Goal: Task Accomplishment & Management: Complete application form

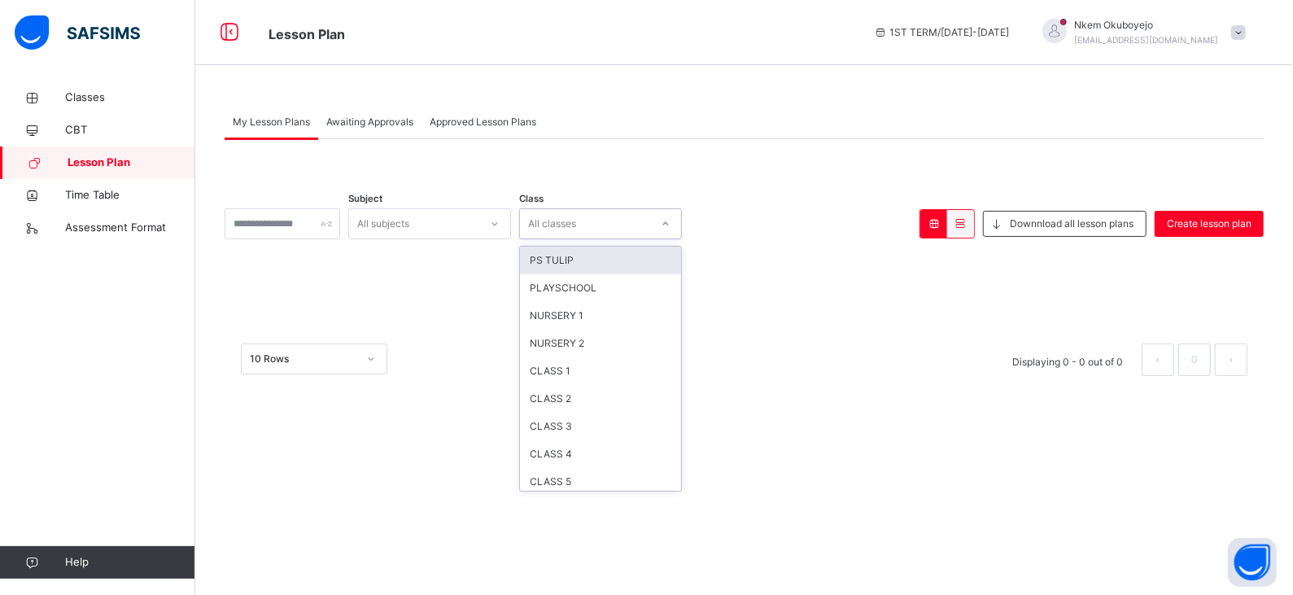
click at [573, 225] on div "All classes" at bounding box center [552, 223] width 48 height 31
click at [590, 370] on div "CLASS 1" at bounding box center [600, 371] width 161 height 28
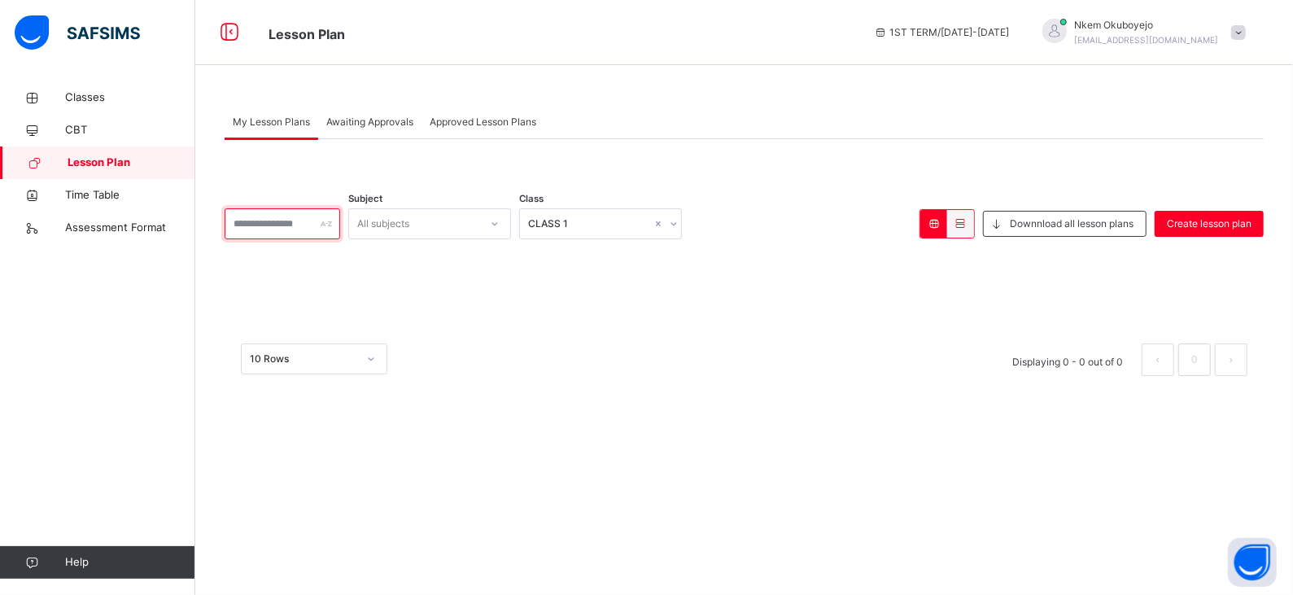
click at [340, 227] on div at bounding box center [283, 223] width 116 height 31
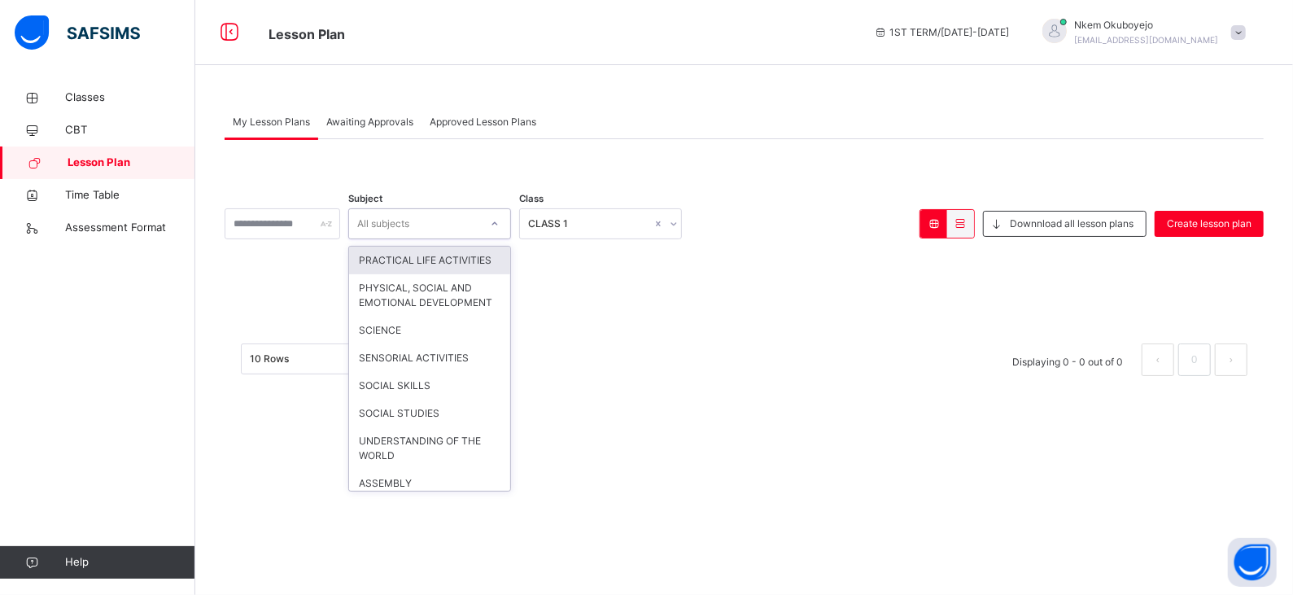
click at [500, 222] on icon at bounding box center [495, 224] width 10 height 16
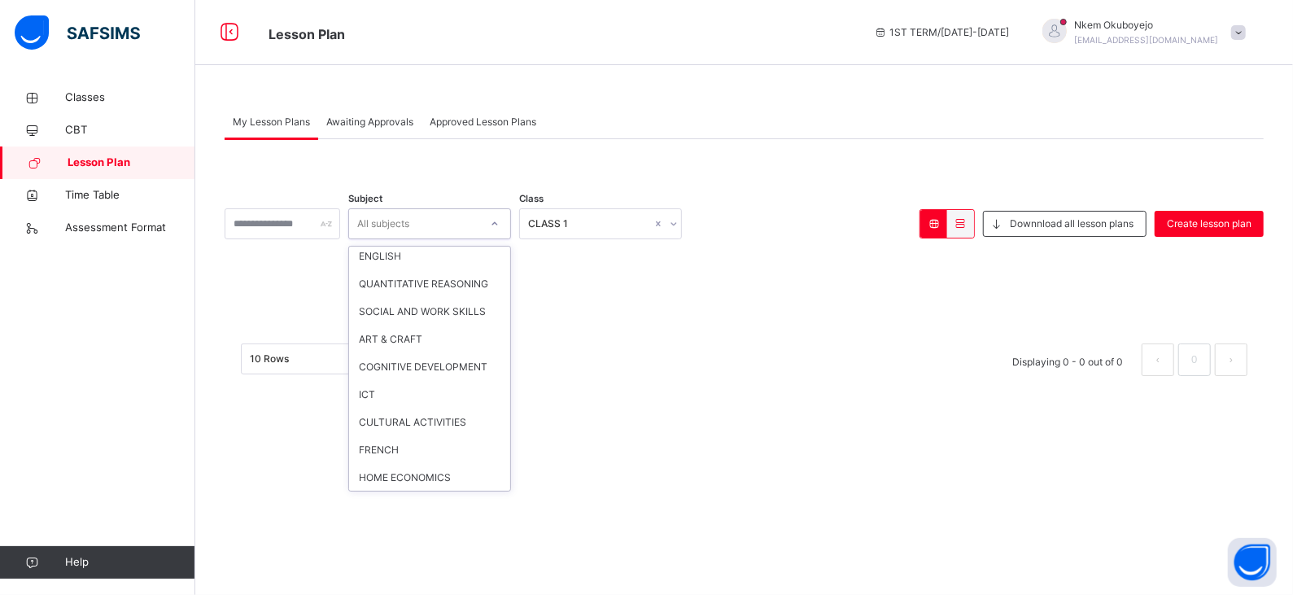
scroll to position [858, 0]
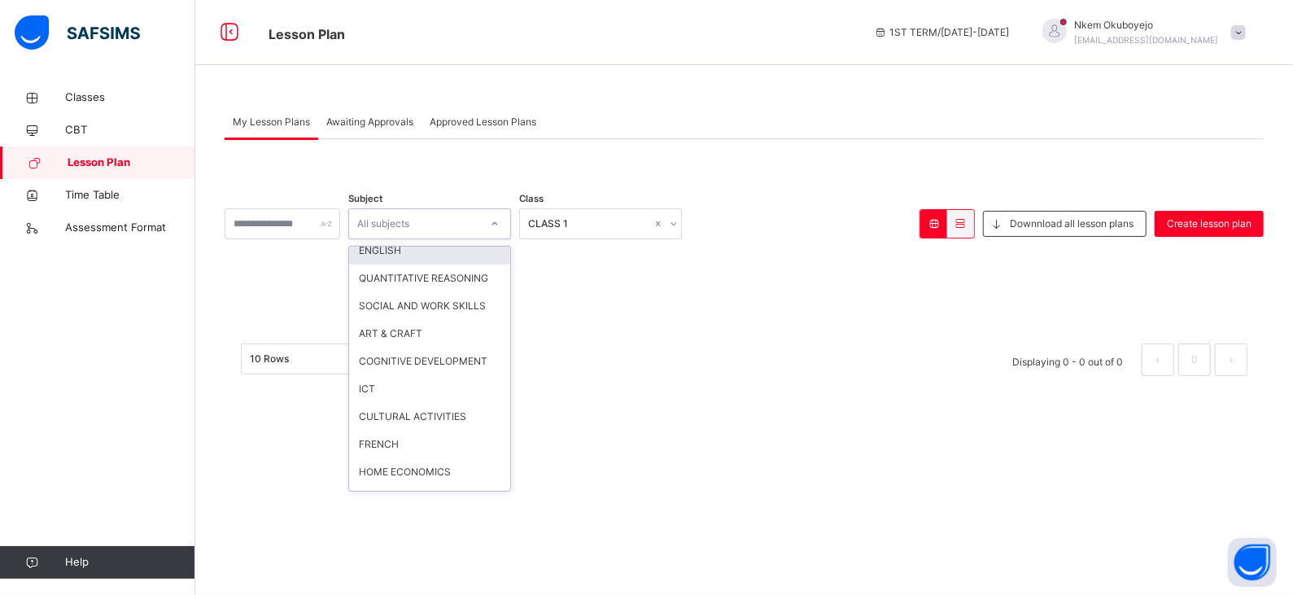
click at [432, 264] on div "ENGLISH" at bounding box center [429, 251] width 161 height 28
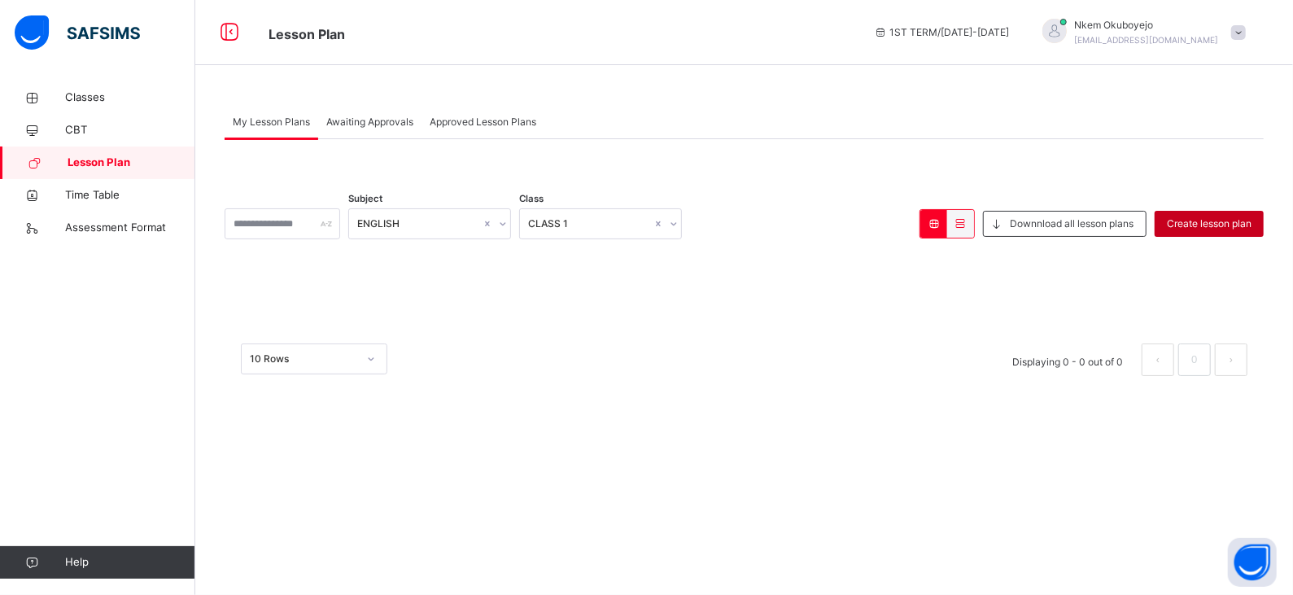
click at [1192, 220] on span "Create lesson plan" at bounding box center [1209, 223] width 85 height 15
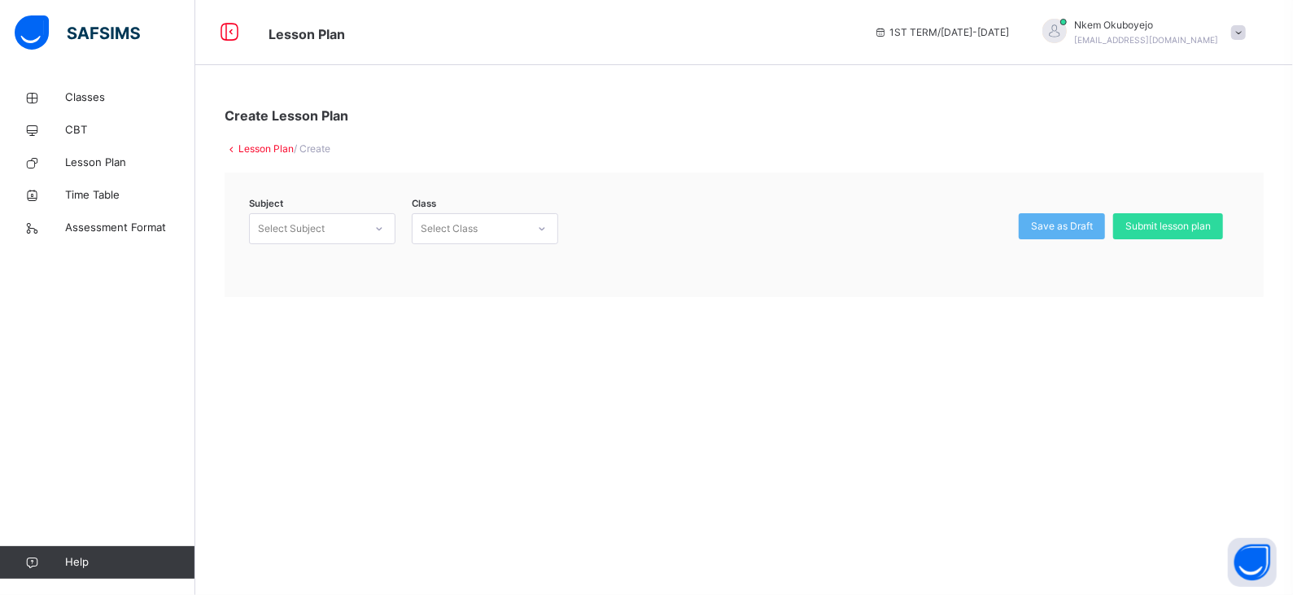
click at [233, 144] on icon at bounding box center [232, 148] width 14 height 12
click at [229, 151] on icon at bounding box center [232, 148] width 14 height 12
click at [1184, 233] on span "Submit lesson plan" at bounding box center [1167, 226] width 85 height 15
click at [544, 233] on icon at bounding box center [542, 229] width 10 height 16
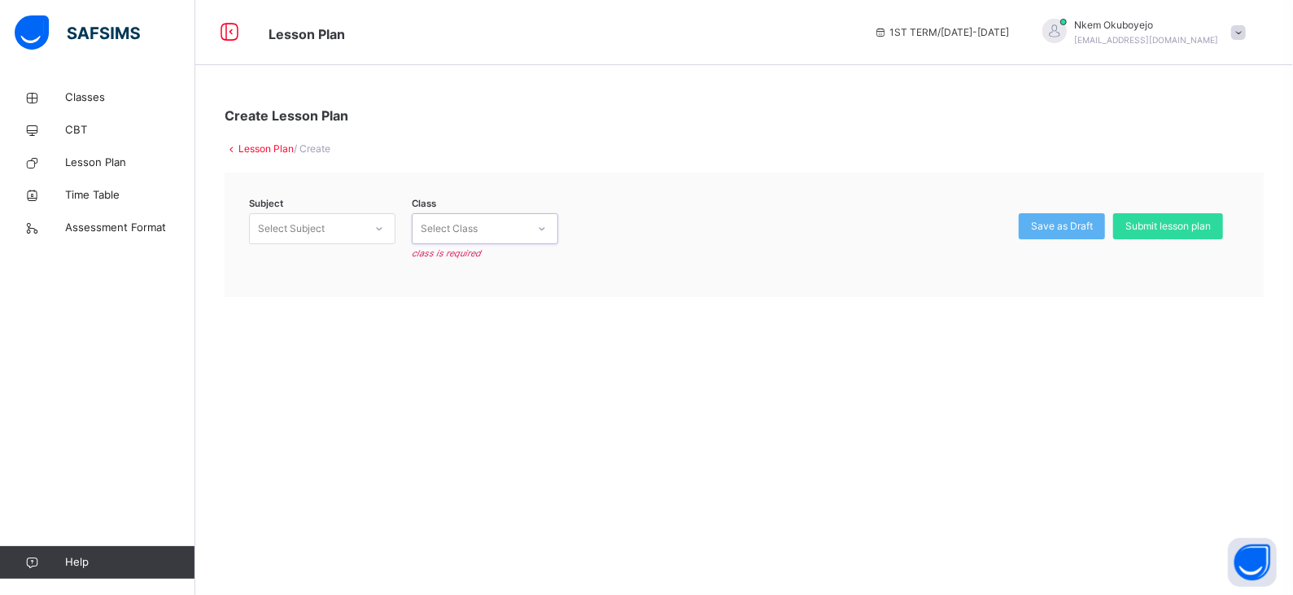
click at [544, 233] on icon at bounding box center [542, 229] width 10 height 16
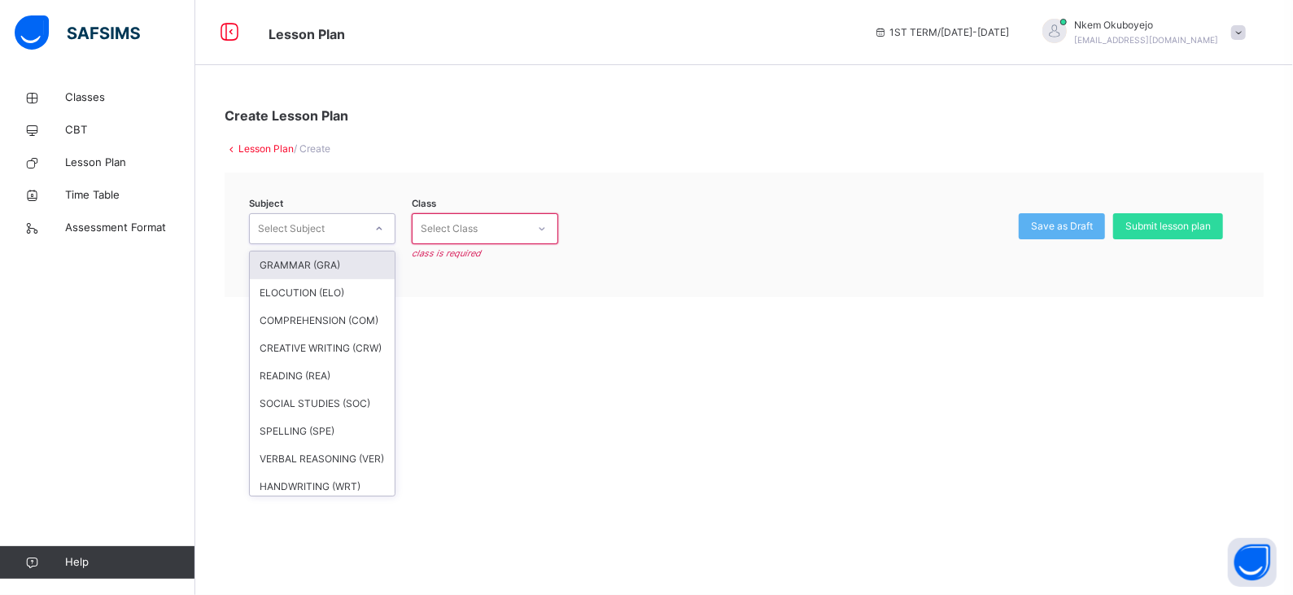
click at [355, 227] on div "Select Subject" at bounding box center [307, 228] width 114 height 25
click at [340, 274] on div "GRAMMAR (GRA)" at bounding box center [322, 265] width 145 height 28
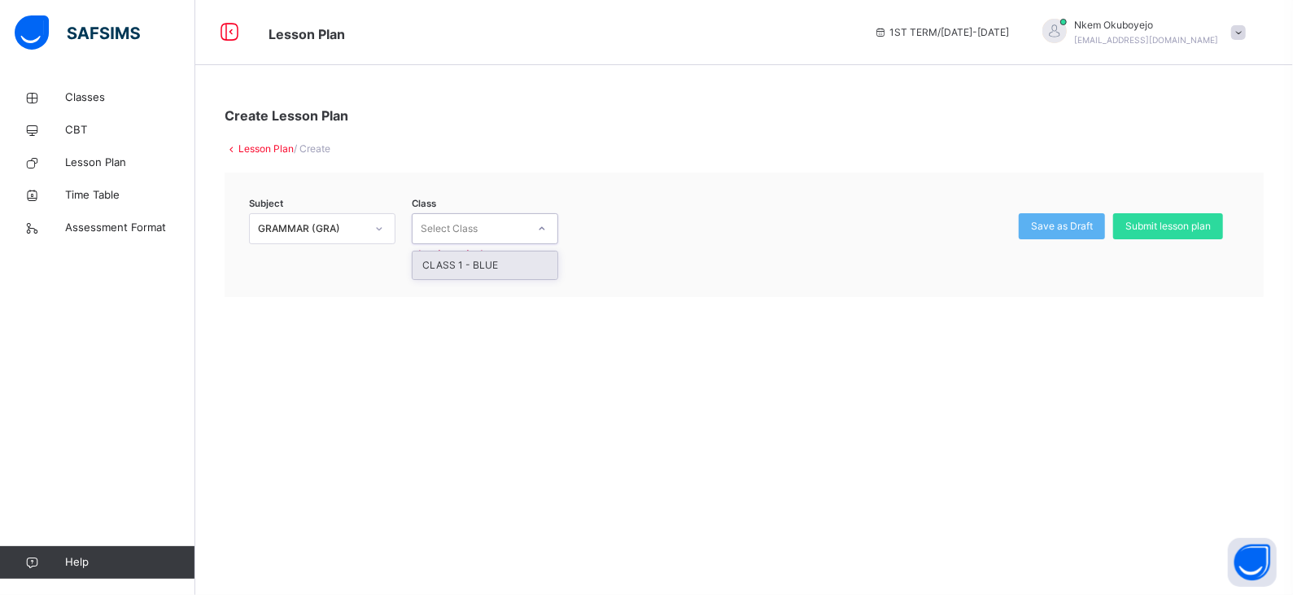
click at [548, 228] on div at bounding box center [542, 229] width 28 height 26
click at [492, 263] on div "CLASS 1 - BLUE" at bounding box center [485, 265] width 145 height 28
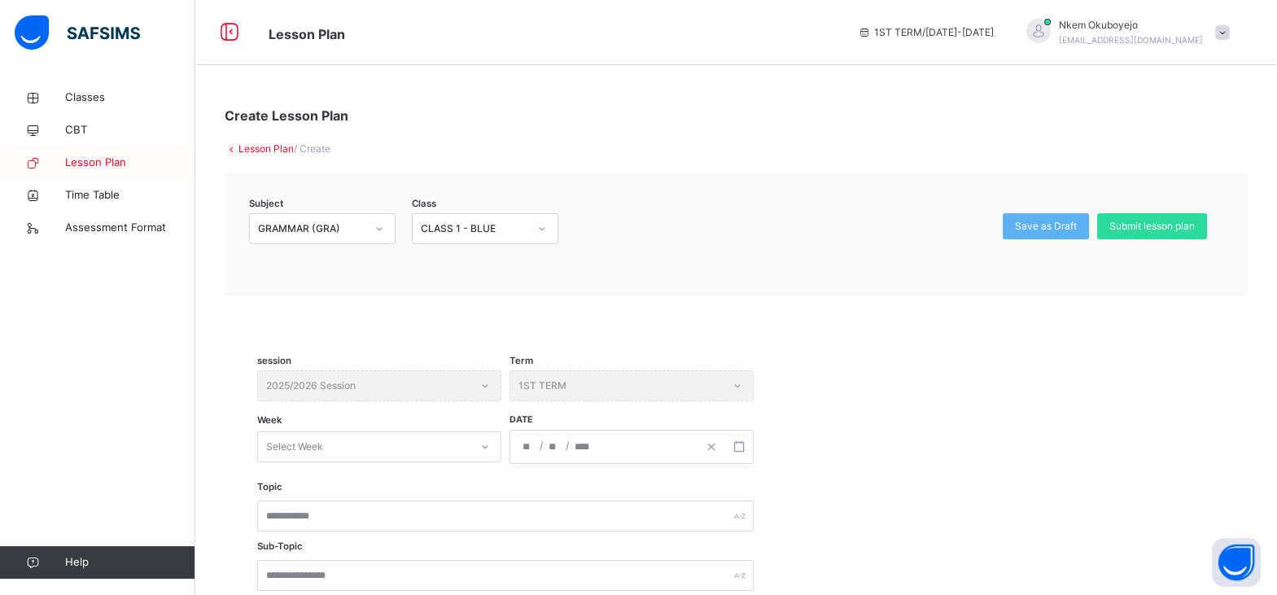
click at [109, 160] on span "Lesson Plan" at bounding box center [130, 163] width 130 height 16
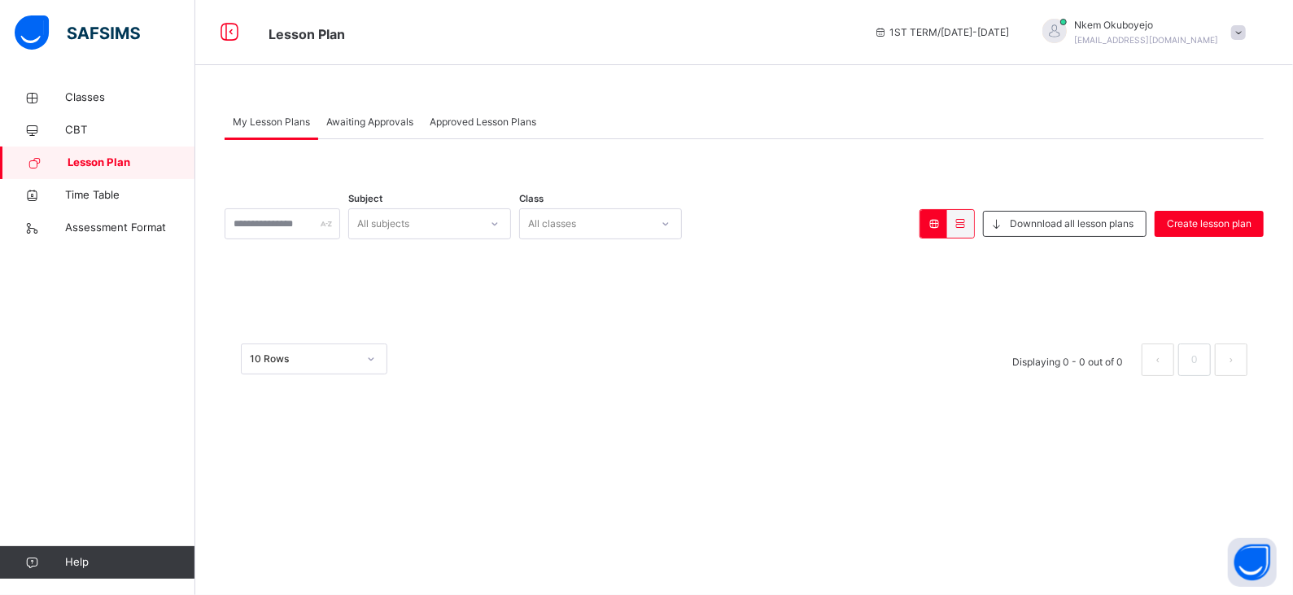
click at [928, 226] on icon at bounding box center [934, 223] width 14 height 12
click at [960, 226] on icon at bounding box center [961, 223] width 14 height 12
click at [935, 229] on icon at bounding box center [934, 223] width 14 height 12
click at [1055, 228] on span "Downnload all lesson plans" at bounding box center [1072, 223] width 124 height 15
click at [515, 120] on span "Approved Lesson Plans" at bounding box center [483, 122] width 107 height 15
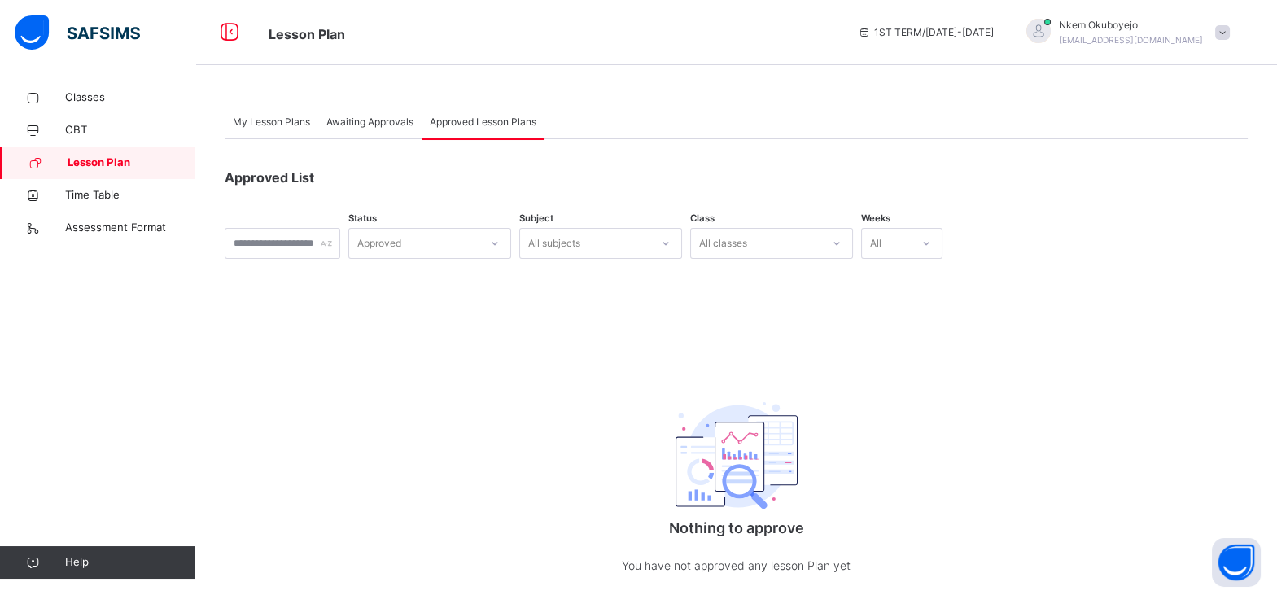
click at [306, 115] on span "My Lesson Plans" at bounding box center [271, 122] width 77 height 15
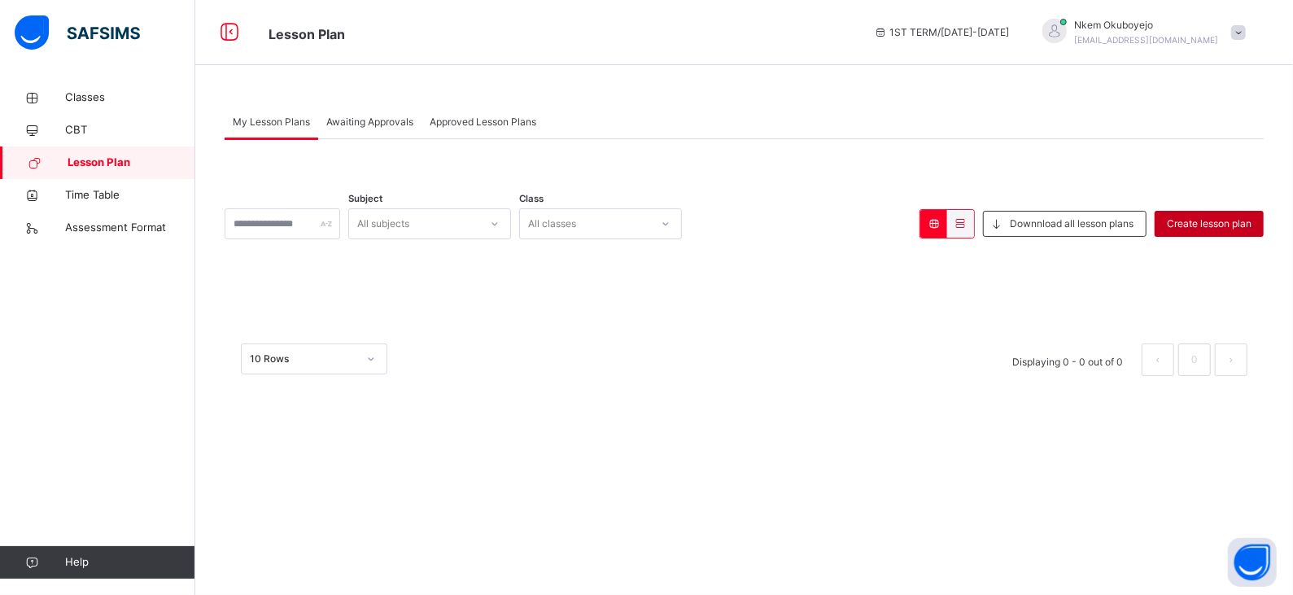
click at [1212, 228] on span "Create lesson plan" at bounding box center [1209, 223] width 85 height 15
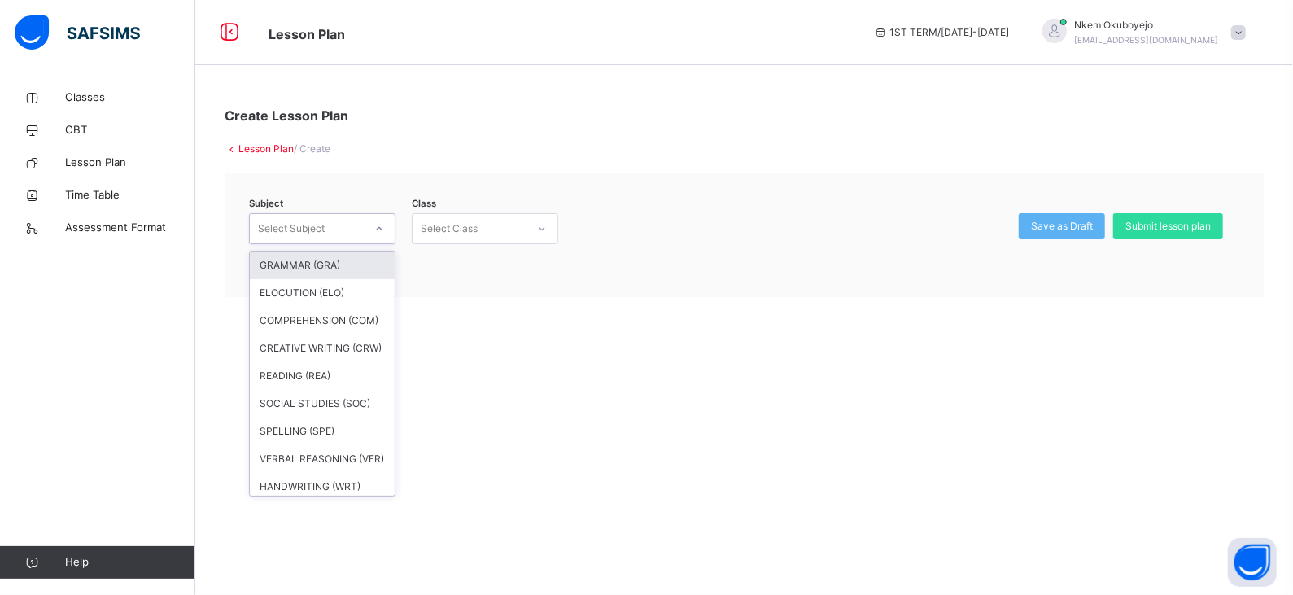
click at [343, 225] on div "Select Subject" at bounding box center [307, 228] width 114 height 25
click at [328, 264] on div "GRAMMAR (GRA)" at bounding box center [322, 265] width 145 height 28
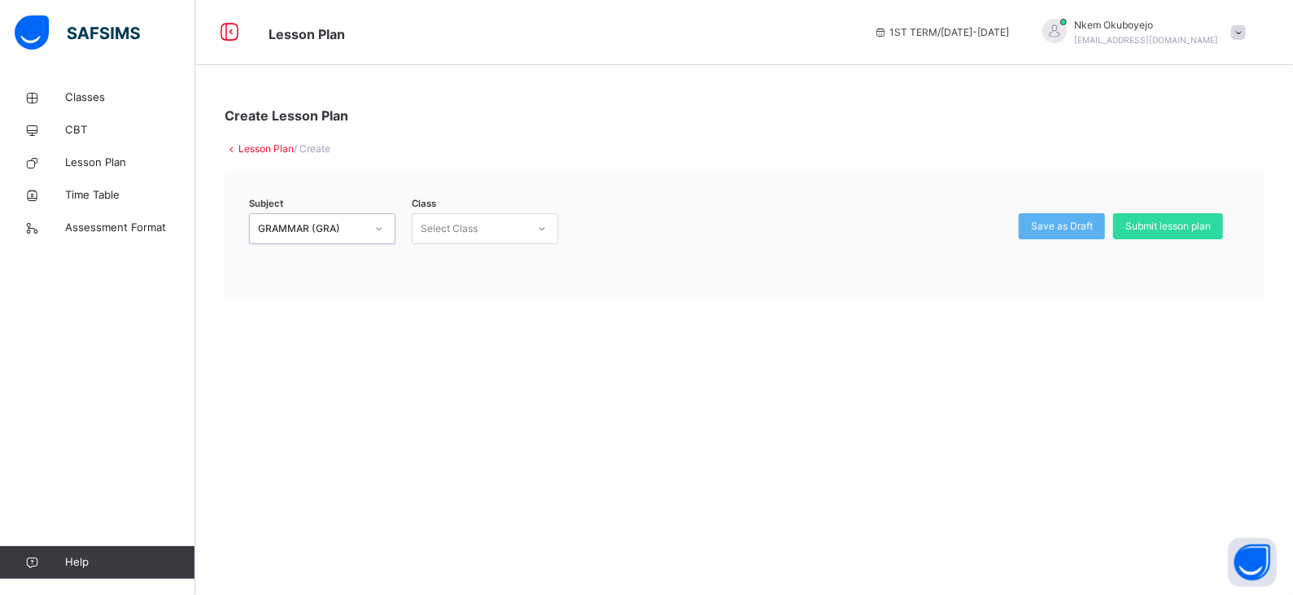
click at [540, 225] on icon at bounding box center [542, 229] width 10 height 16
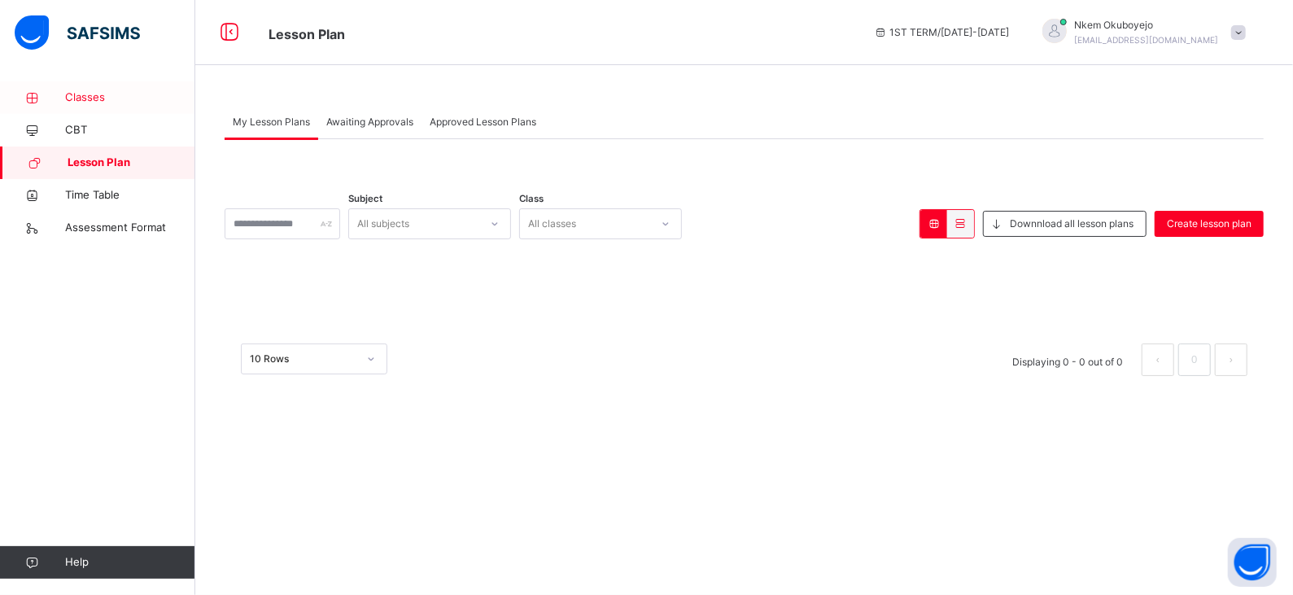
click at [72, 94] on span "Classes" at bounding box center [130, 98] width 130 height 16
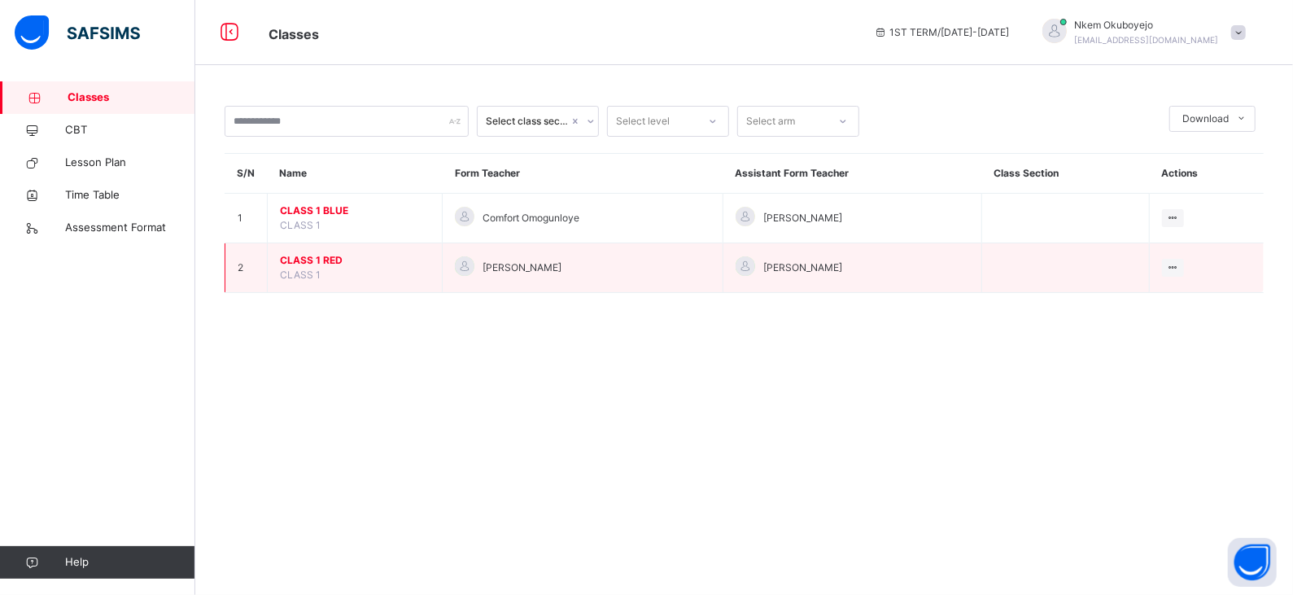
click at [301, 256] on span "CLASS 1 RED" at bounding box center [355, 260] width 150 height 15
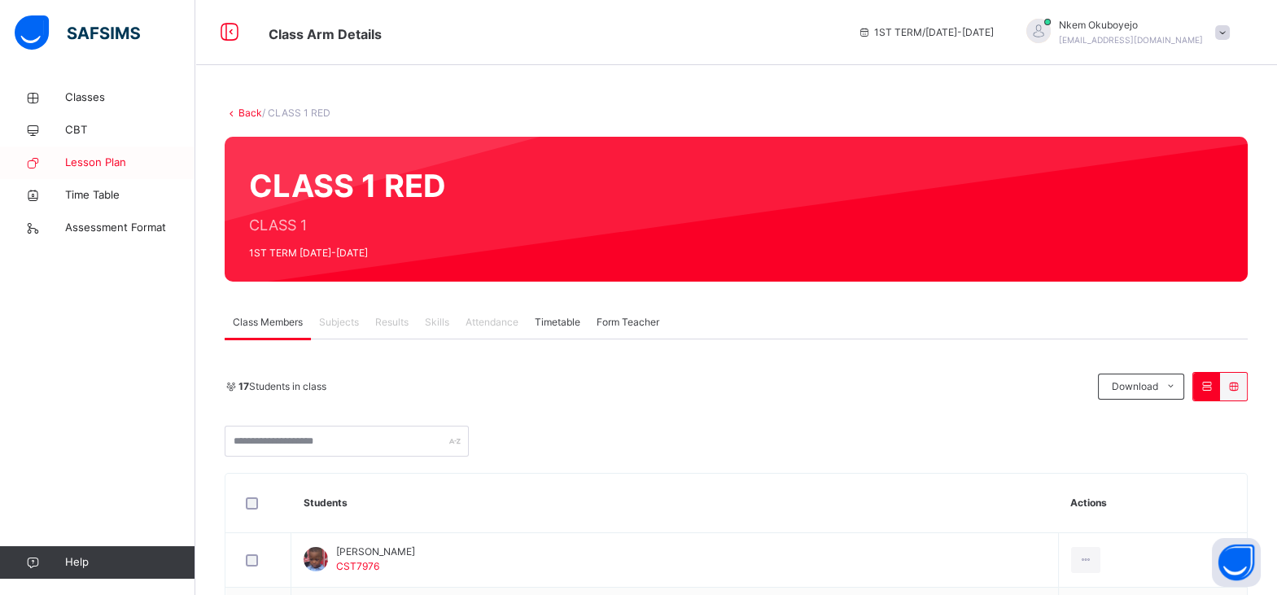
click at [119, 166] on span "Lesson Plan" at bounding box center [130, 163] width 130 height 16
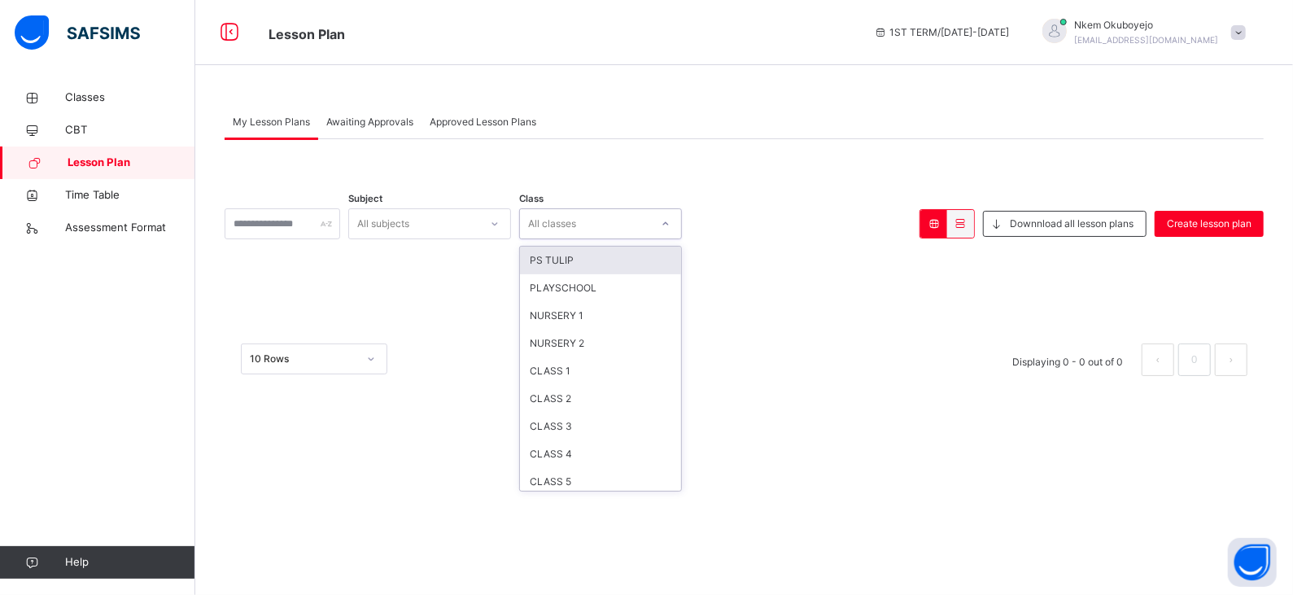
click at [679, 224] on div at bounding box center [666, 224] width 28 height 26
click at [631, 372] on div "CLASS 1" at bounding box center [600, 371] width 161 height 28
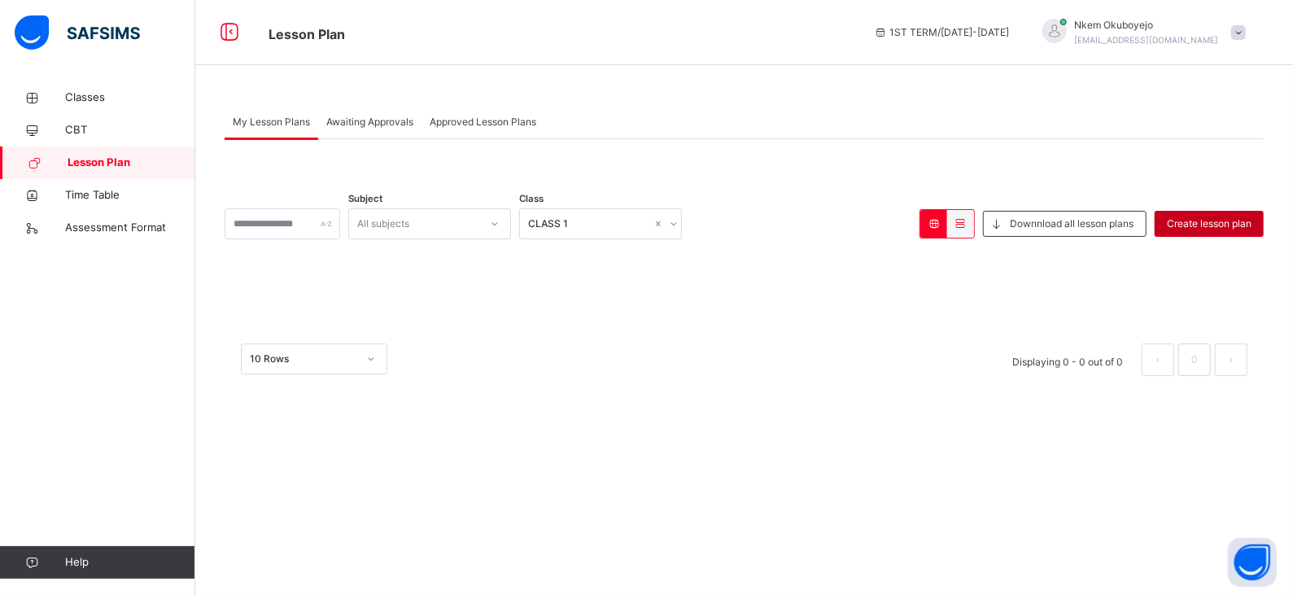
click at [1190, 222] on span "Create lesson plan" at bounding box center [1209, 223] width 85 height 15
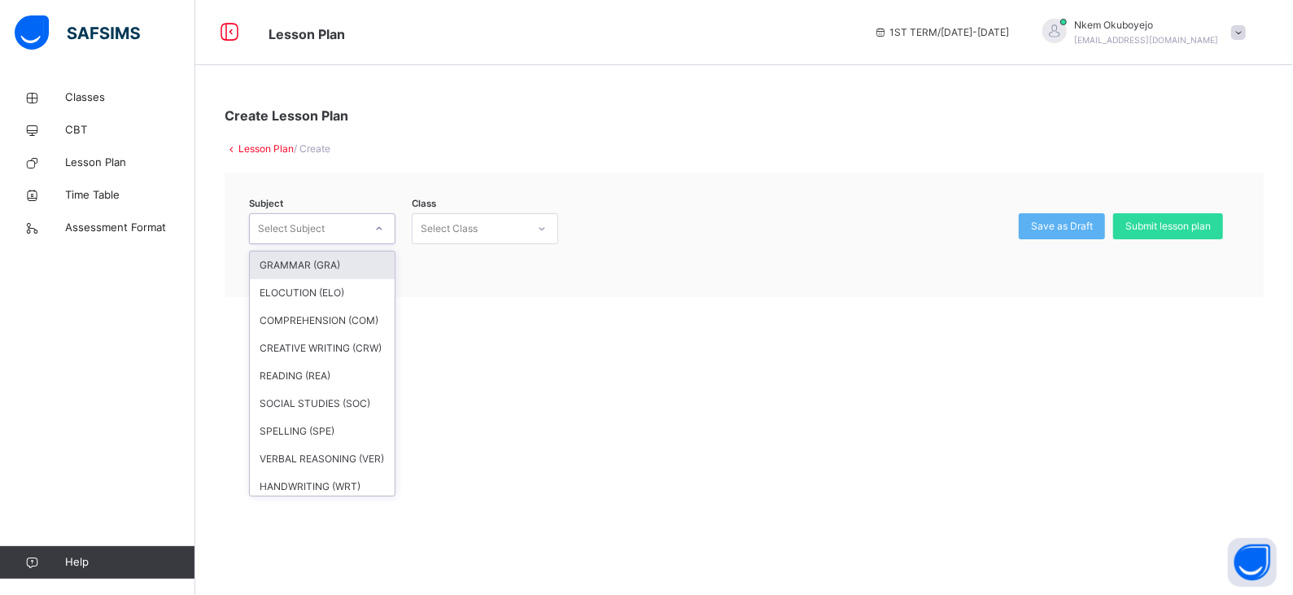
click at [377, 230] on icon at bounding box center [379, 229] width 10 height 16
click at [339, 269] on div "GRAMMAR (GRA)" at bounding box center [322, 265] width 145 height 28
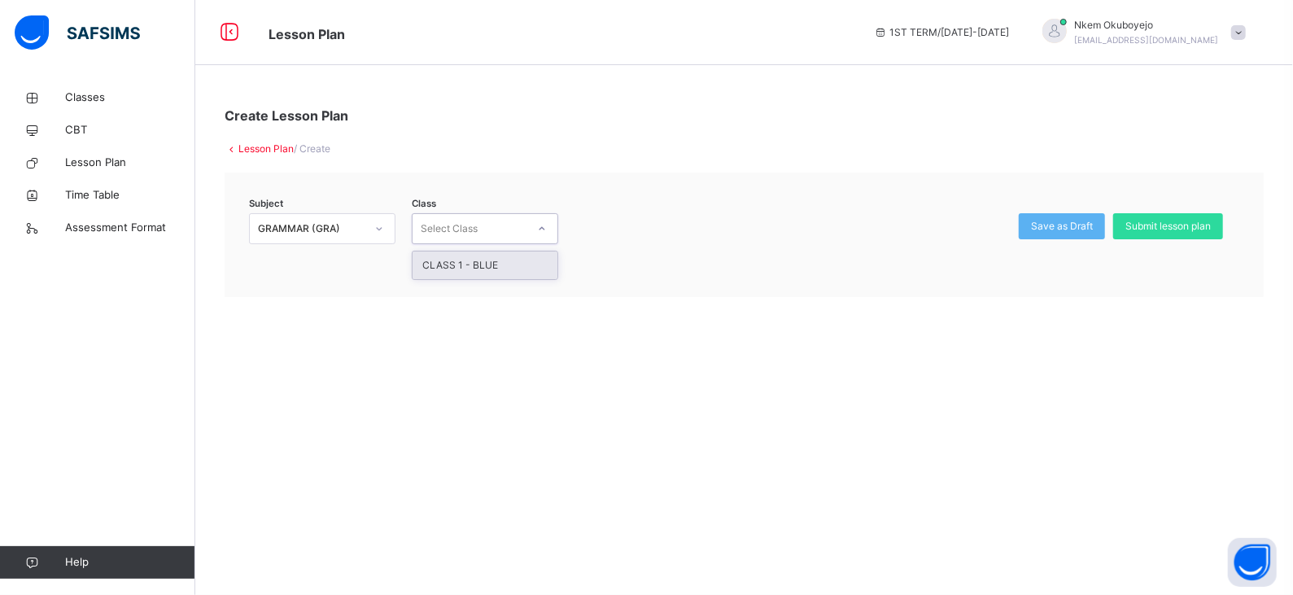
click at [546, 234] on icon at bounding box center [542, 229] width 10 height 16
click at [541, 238] on div at bounding box center [542, 229] width 28 height 26
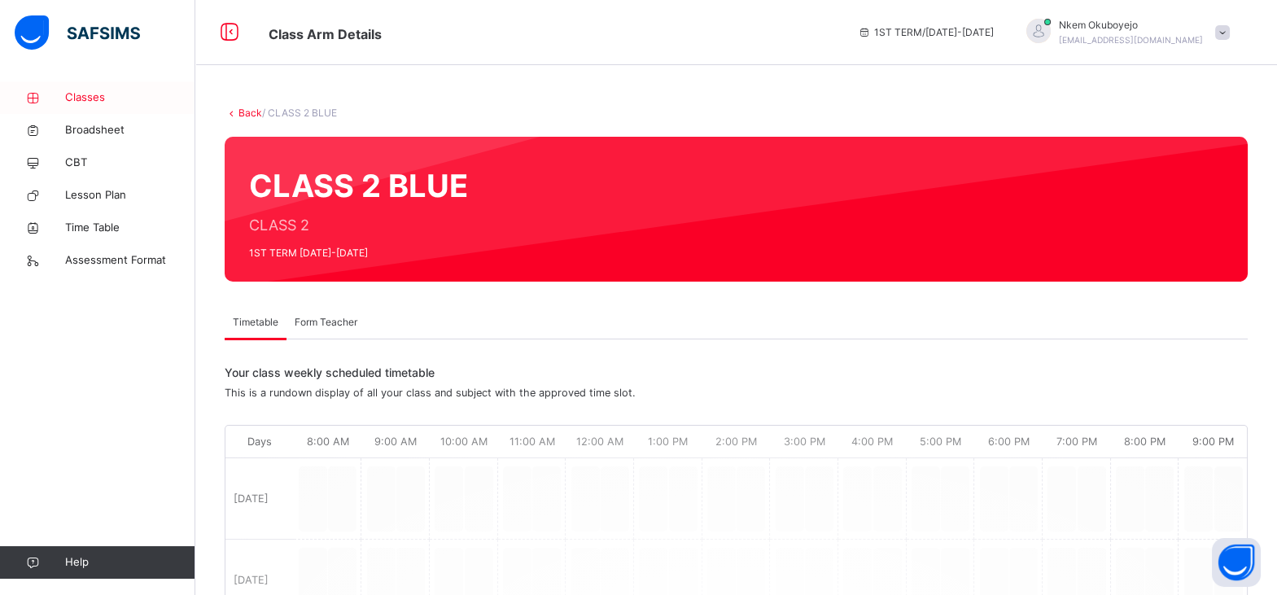
click at [98, 98] on span "Classes" at bounding box center [130, 98] width 130 height 16
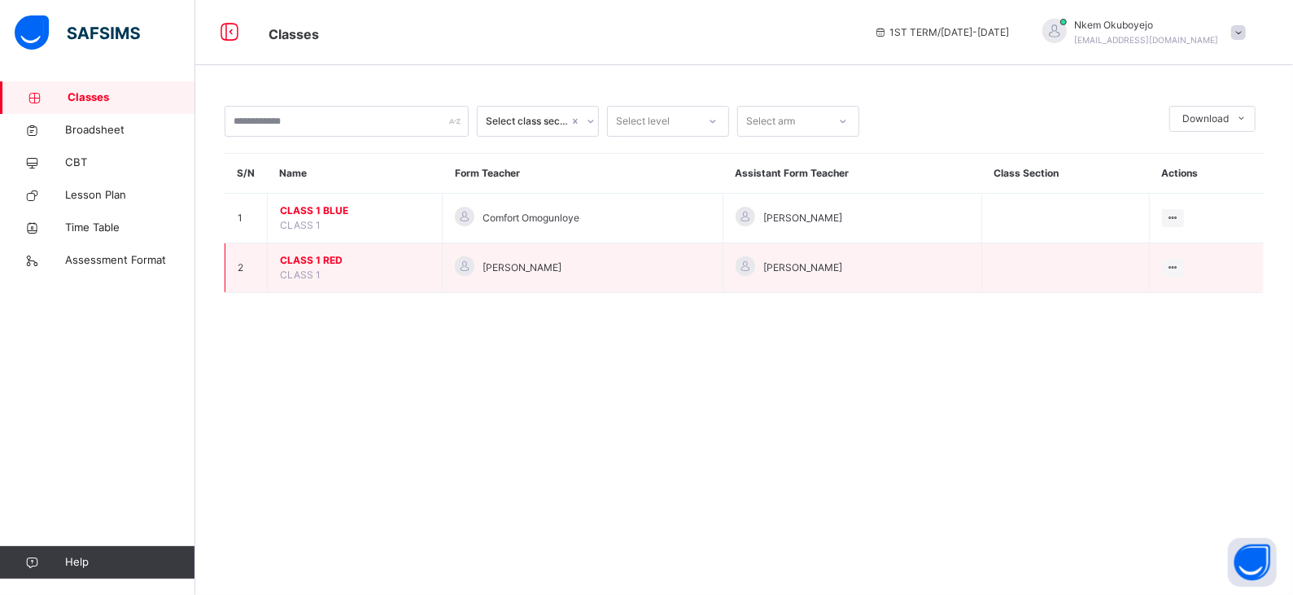
click at [314, 262] on span "CLASS 1 RED" at bounding box center [355, 260] width 150 height 15
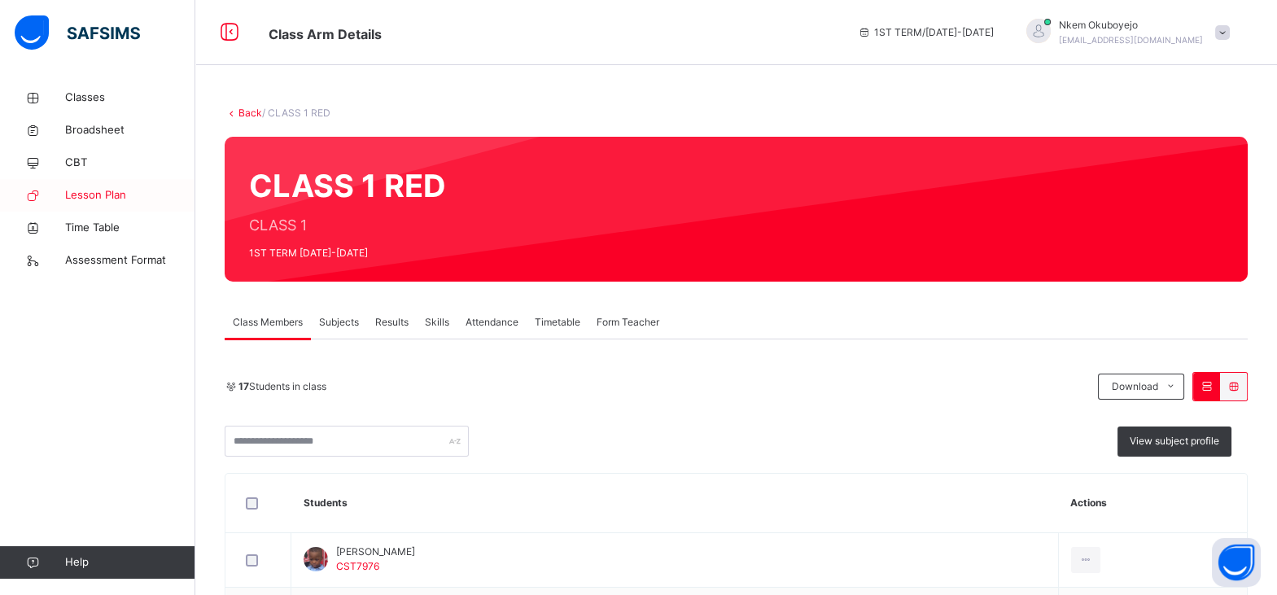
click at [117, 194] on span "Lesson Plan" at bounding box center [130, 195] width 130 height 16
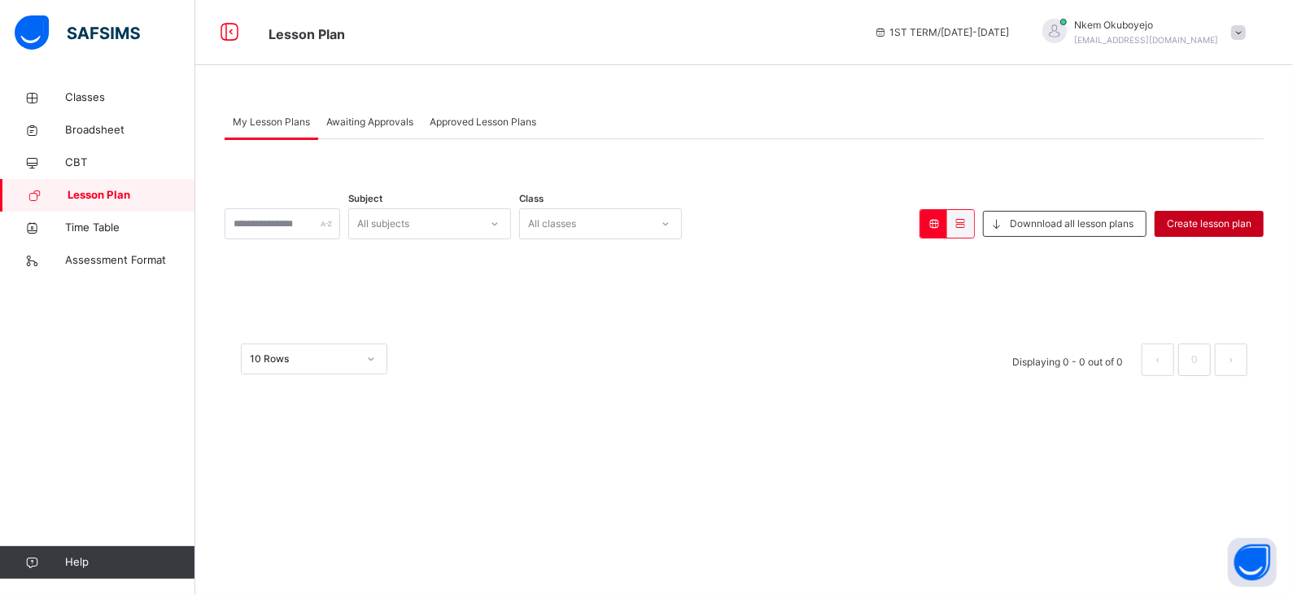
click at [1222, 225] on span "Create lesson plan" at bounding box center [1209, 223] width 85 height 15
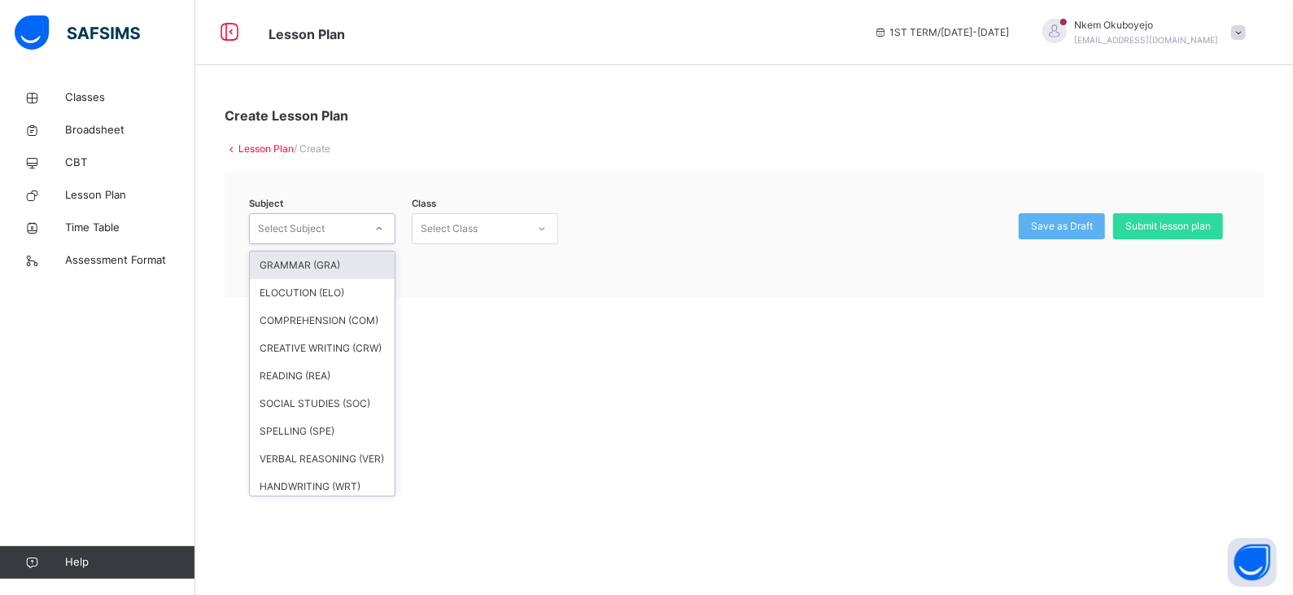
click at [381, 226] on icon at bounding box center [379, 229] width 10 height 16
click at [339, 264] on div "GRAMMAR (GRA)" at bounding box center [322, 265] width 145 height 28
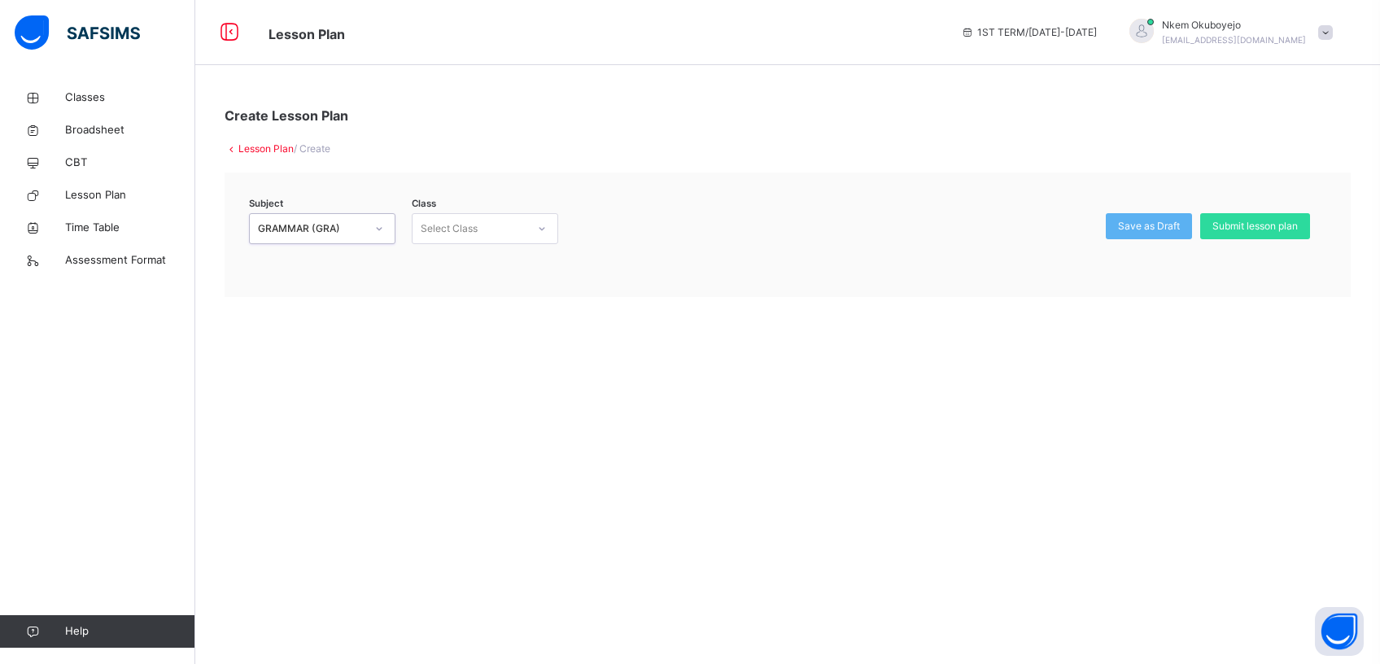
click at [539, 231] on icon at bounding box center [542, 229] width 10 height 16
click at [466, 264] on div "CLASS 1 - BLUE" at bounding box center [485, 265] width 145 height 28
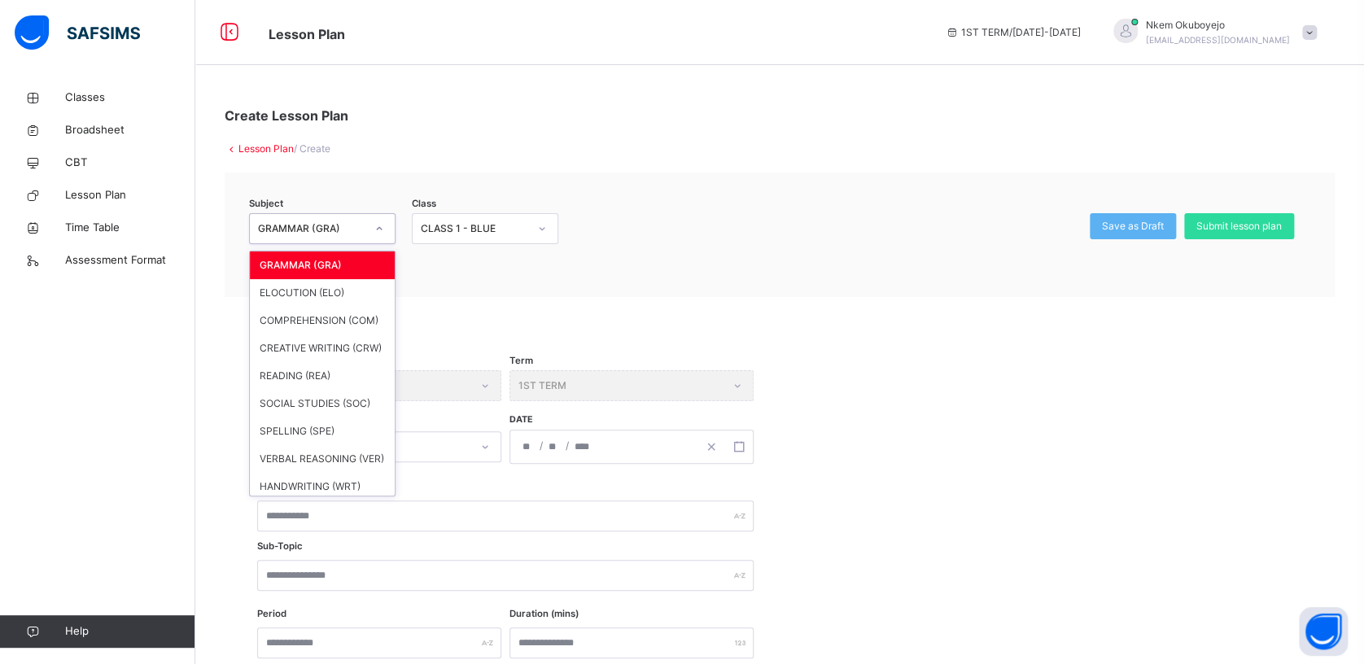
click at [376, 234] on icon at bounding box center [379, 229] width 10 height 16
click at [331, 265] on div "GRAMMAR (GRA)" at bounding box center [322, 265] width 145 height 28
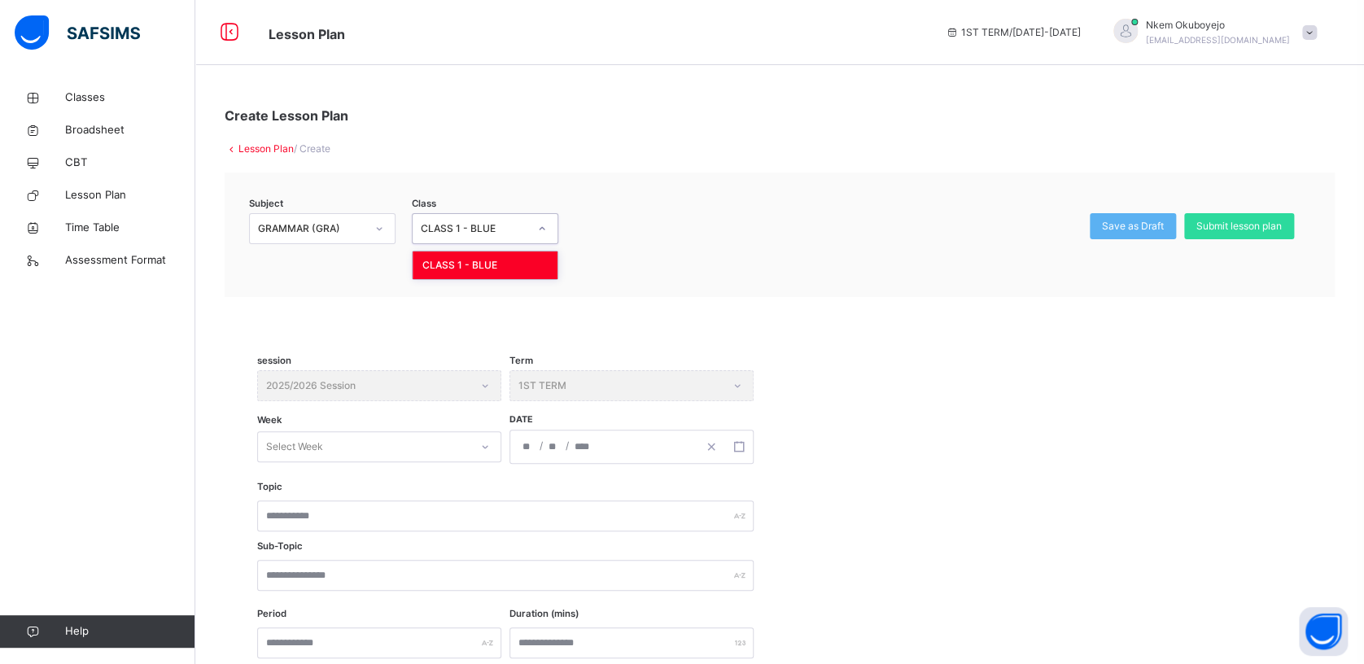
click at [540, 231] on icon at bounding box center [542, 229] width 10 height 16
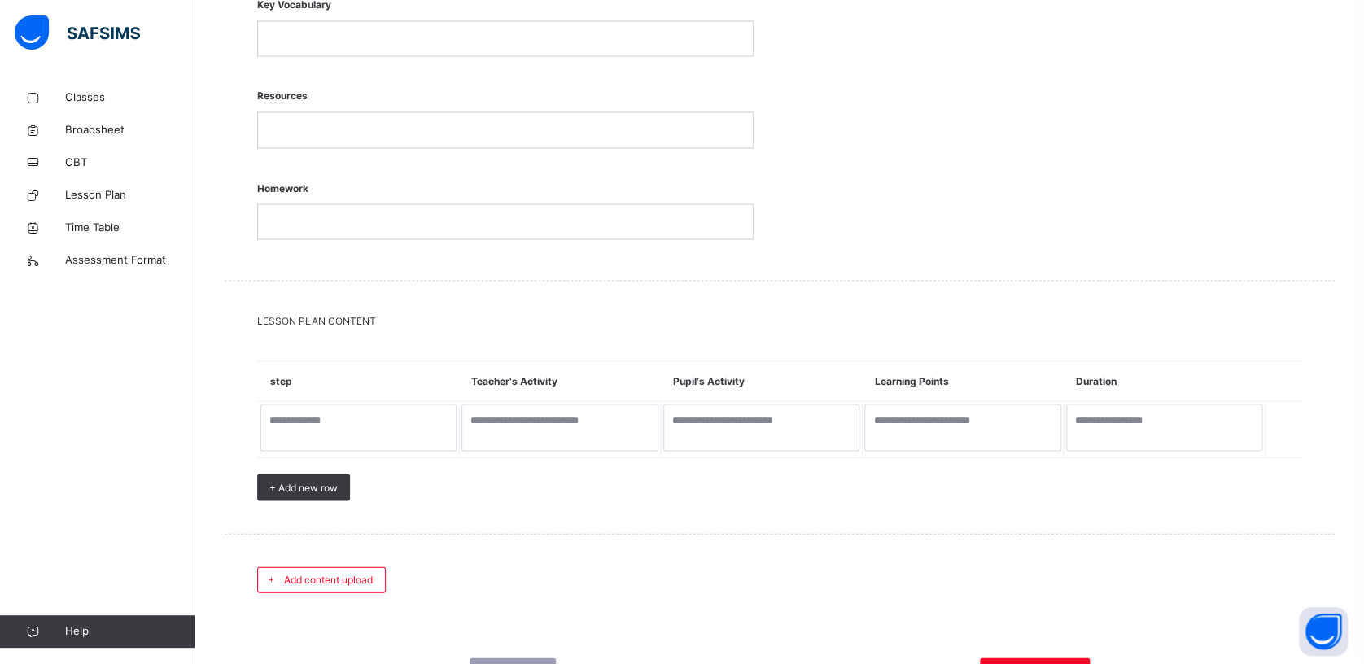
scroll to position [1480, 0]
